Goal: Transaction & Acquisition: Book appointment/travel/reservation

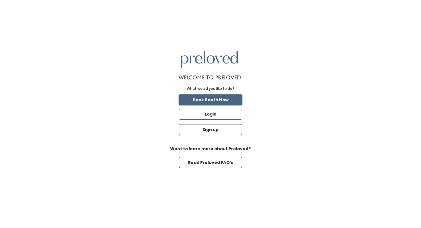
click at [225, 100] on button "Book Booth Now" at bounding box center [210, 100] width 63 height 11
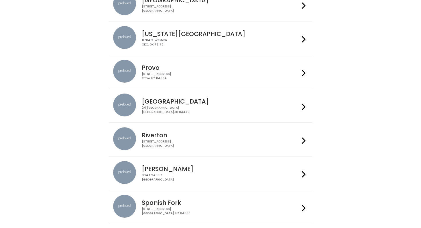
scroll to position [138, 0]
click at [178, 110] on div "24 South 1st West Rexburg, ID 83440" at bounding box center [221, 110] width 158 height 8
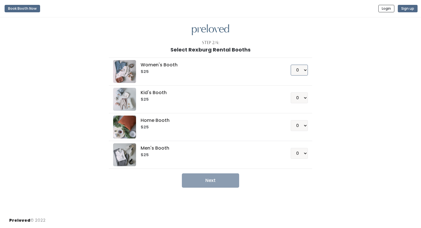
click at [297, 70] on select "0 1 2 3 4" at bounding box center [299, 70] width 17 height 11
select select "1"
click at [213, 183] on button "Next" at bounding box center [210, 181] width 57 height 14
click at [203, 182] on button "Next" at bounding box center [210, 181] width 57 height 14
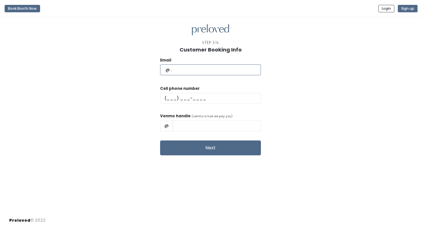
click at [222, 74] on input "text" at bounding box center [210, 69] width 101 height 11
type input "heidi@whitings.org"
type input "(208) 973-8290"
type input "Heidi Whiting"
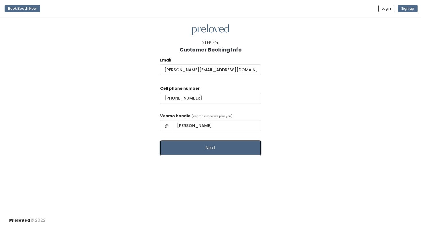
click at [212, 150] on button "Next" at bounding box center [210, 148] width 101 height 15
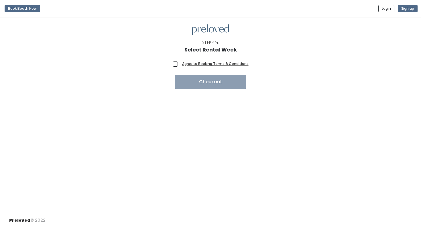
click at [176, 59] on div at bounding box center [210, 56] width 403 height 7
click at [176, 67] on div "Agree to Booking Terms & Conditions" at bounding box center [211, 65] width 76 height 9
click at [180, 65] on span "Agree to Booking Terms & Conditions" at bounding box center [214, 64] width 69 height 6
click at [180, 64] on input "Agree to Booking Terms & Conditions" at bounding box center [182, 63] width 4 height 4
checkbox input "true"
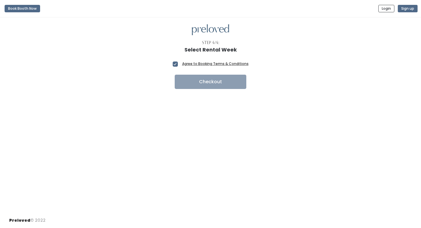
click at [220, 47] on h1 "Select Rental Week" at bounding box center [210, 50] width 52 height 6
click at [37, 9] on button "Book Booth Now" at bounding box center [23, 8] width 36 height 7
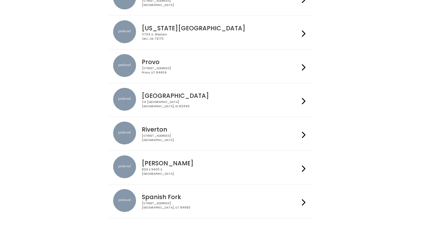
scroll to position [172, 0]
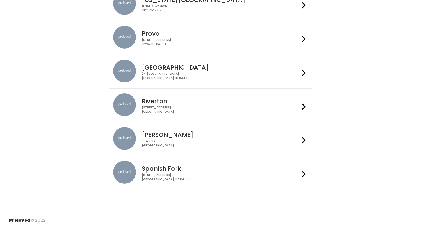
click at [175, 80] on div "Rexburg 24 South 1st West Rexburg, ID 83440" at bounding box center [210, 72] width 195 height 24
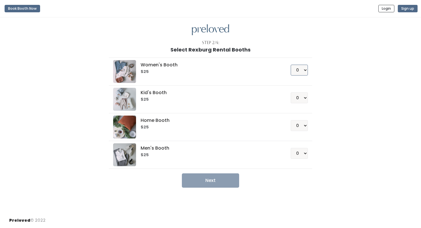
click at [300, 74] on select "0 1 2 3 4" at bounding box center [299, 70] width 17 height 11
select select "1"
click at [211, 180] on button "Next" at bounding box center [210, 181] width 57 height 14
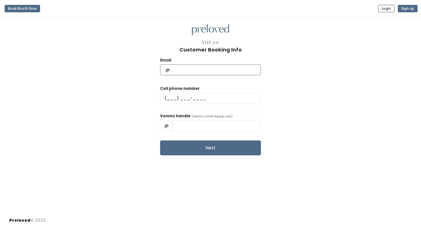
click at [231, 70] on input "text" at bounding box center [210, 69] width 101 height 11
type input "heidi@whitings.org"
type input "[PHONE_NUMBER]"
type input "[PERSON_NAME]"
click at [217, 76] on div "Email" at bounding box center [210, 69] width 101 height 24
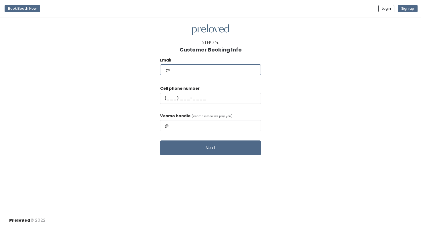
click at [215, 71] on input "text" at bounding box center [210, 69] width 101 height 11
type input "heidi@whitings.org"
type input "(208) 973-8290"
type input "Heidi Whiting"
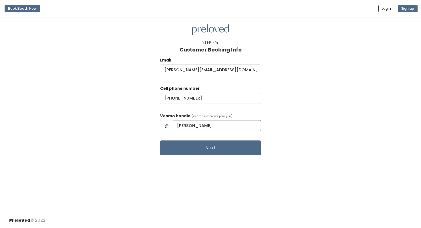
drag, startPoint x: 226, startPoint y: 127, endPoint x: 182, endPoint y: 114, distance: 45.9
click at [182, 114] on div "Venmo handle (venmo is how we pay you) @ Heidi Whiting" at bounding box center [210, 124] width 101 height 23
type input "Heidiandisaac"
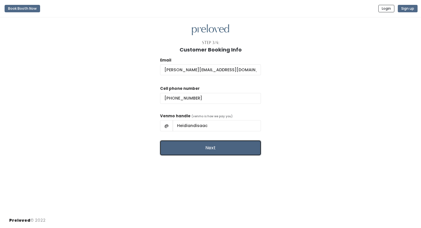
click at [198, 150] on button "Next" at bounding box center [210, 148] width 101 height 15
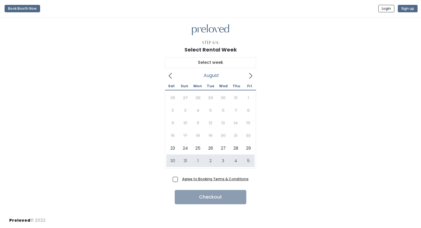
click at [180, 179] on span "Agree to Booking Terms & Conditions" at bounding box center [214, 179] width 69 height 6
click at [180, 179] on input "Agree to Booking Terms & Conditions" at bounding box center [182, 178] width 4 height 4
checkbox input "true"
type input "August 30 to September 5"
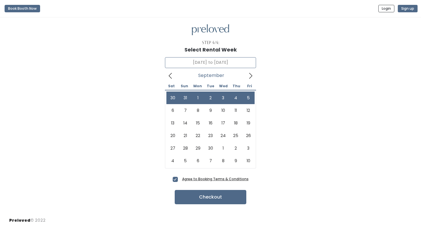
click at [252, 76] on icon at bounding box center [251, 76] width 6 height 6
click at [170, 79] on icon at bounding box center [170, 76] width 6 height 6
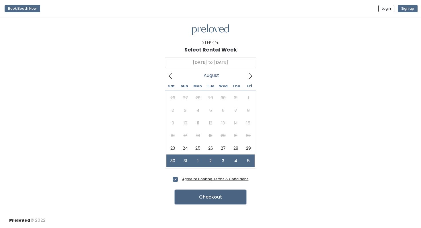
click at [203, 197] on button "Checkout" at bounding box center [211, 197] width 72 height 14
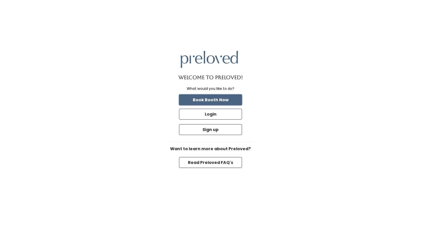
click at [214, 102] on button "Book Booth Now" at bounding box center [210, 100] width 63 height 11
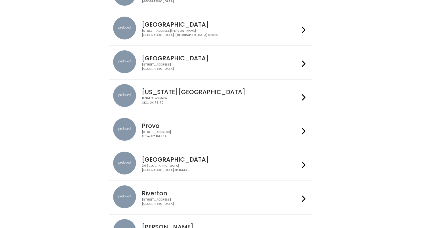
scroll to position [81, 0]
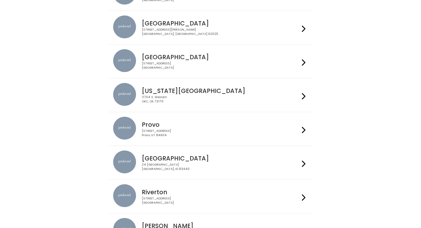
click at [176, 157] on h4 "[GEOGRAPHIC_DATA]" at bounding box center [221, 158] width 158 height 7
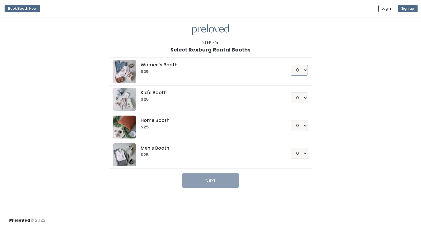
click at [305, 70] on select "0 1 2 3 4" at bounding box center [299, 70] width 17 height 11
select select "1"
click at [213, 182] on button "Next" at bounding box center [210, 181] width 57 height 14
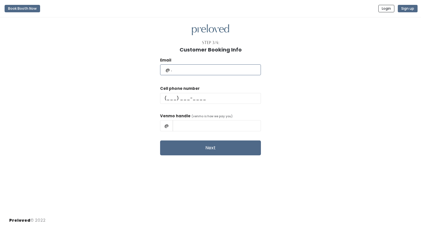
click at [212, 73] on input "text" at bounding box center [210, 69] width 101 height 11
type input "[PERSON_NAME][EMAIL_ADDRESS][DOMAIN_NAME]"
type input "(208) 973-8290"
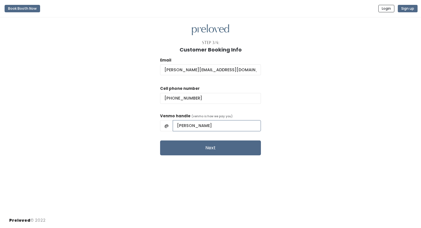
drag, startPoint x: 220, startPoint y: 128, endPoint x: 204, endPoint y: 126, distance: 16.2
click at [204, 126] on input "Heidi Whiting" at bounding box center [217, 125] width 88 height 11
type input "Heidiandisaac"
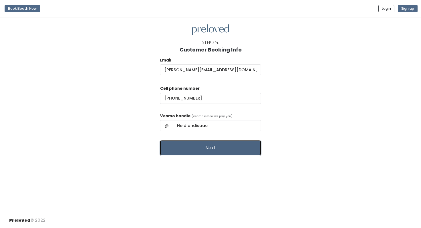
click at [200, 145] on button "Next" at bounding box center [210, 148] width 101 height 15
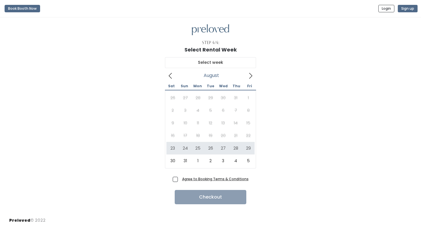
click at [251, 76] on icon at bounding box center [251, 76] width 6 height 6
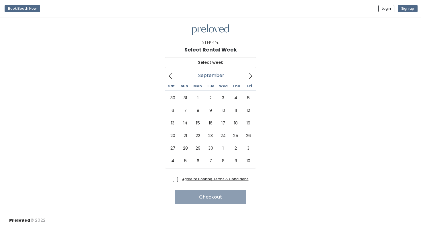
click at [251, 76] on icon at bounding box center [251, 76] width 6 height 6
click at [173, 77] on icon at bounding box center [170, 76] width 6 height 6
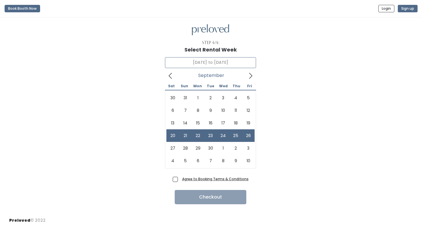
type input "[DATE] to [DATE]"
click at [180, 180] on span "Agree to Booking Terms & Conditions" at bounding box center [214, 179] width 69 height 6
click at [180, 180] on input "Agree to Booking Terms & Conditions" at bounding box center [182, 178] width 4 height 4
checkbox input "true"
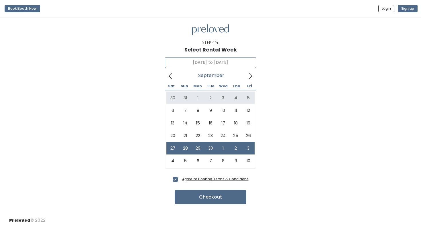
click at [171, 78] on icon at bounding box center [170, 76] width 6 height 6
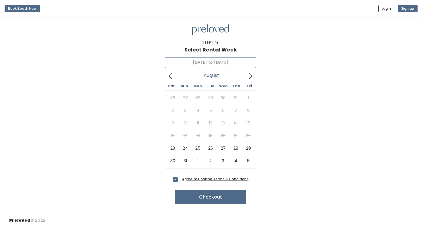
click at [171, 78] on icon at bounding box center [170, 76] width 6 height 6
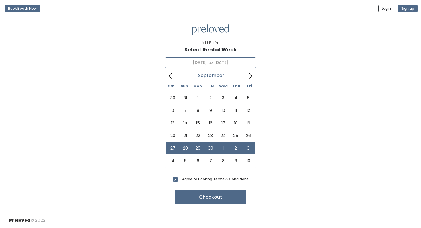
click at [249, 76] on icon at bounding box center [251, 76] width 6 height 6
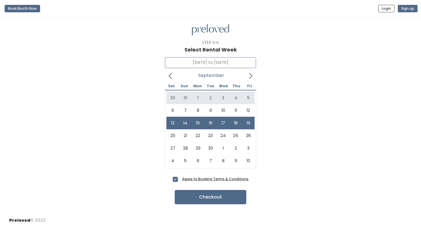
type input "[DATE] to [DATE]"
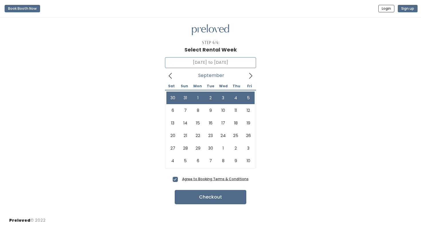
click at [247, 77] on span at bounding box center [250, 75] width 11 height 9
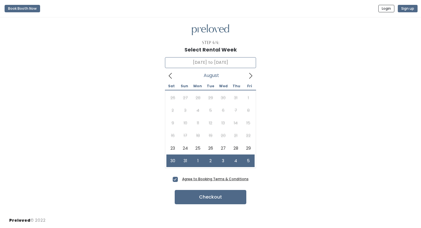
click at [174, 78] on span at bounding box center [170, 75] width 11 height 9
